Goal: Information Seeking & Learning: Learn about a topic

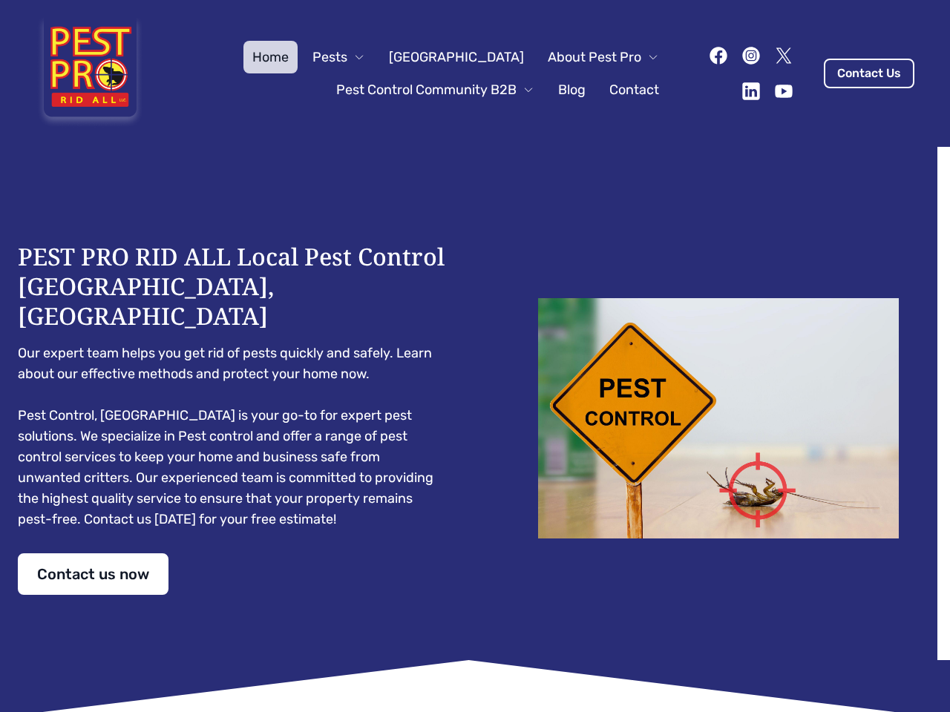
click at [475, 356] on div "PEST PRO RID ALL Local Pest Control [GEOGRAPHIC_DATA], [GEOGRAPHIC_DATA] Our ex…" at bounding box center [475, 418] width 914 height 353
click at [347, 57] on span "Pests" at bounding box center [329, 57] width 35 height 21
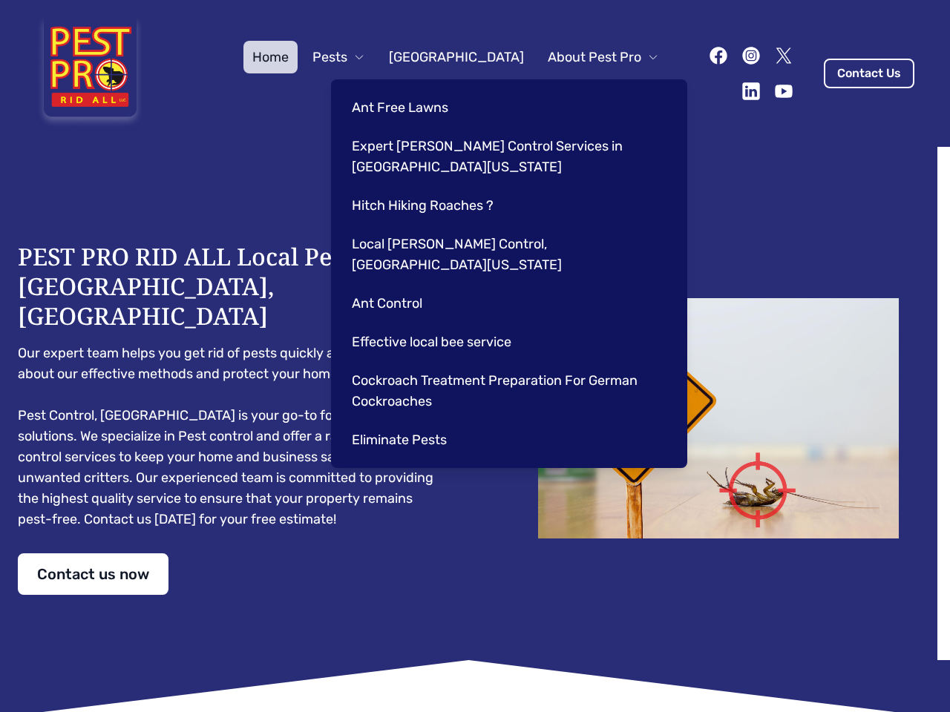
click at [588, 57] on span "About Pest Pro" at bounding box center [594, 57] width 93 height 21
click at [420, 90] on div "Ant Free Lawns Expert [PERSON_NAME] Control Services in [GEOGRAPHIC_DATA] [US_S…" at bounding box center [509, 273] width 356 height 389
